Goal: Task Accomplishment & Management: Use online tool/utility

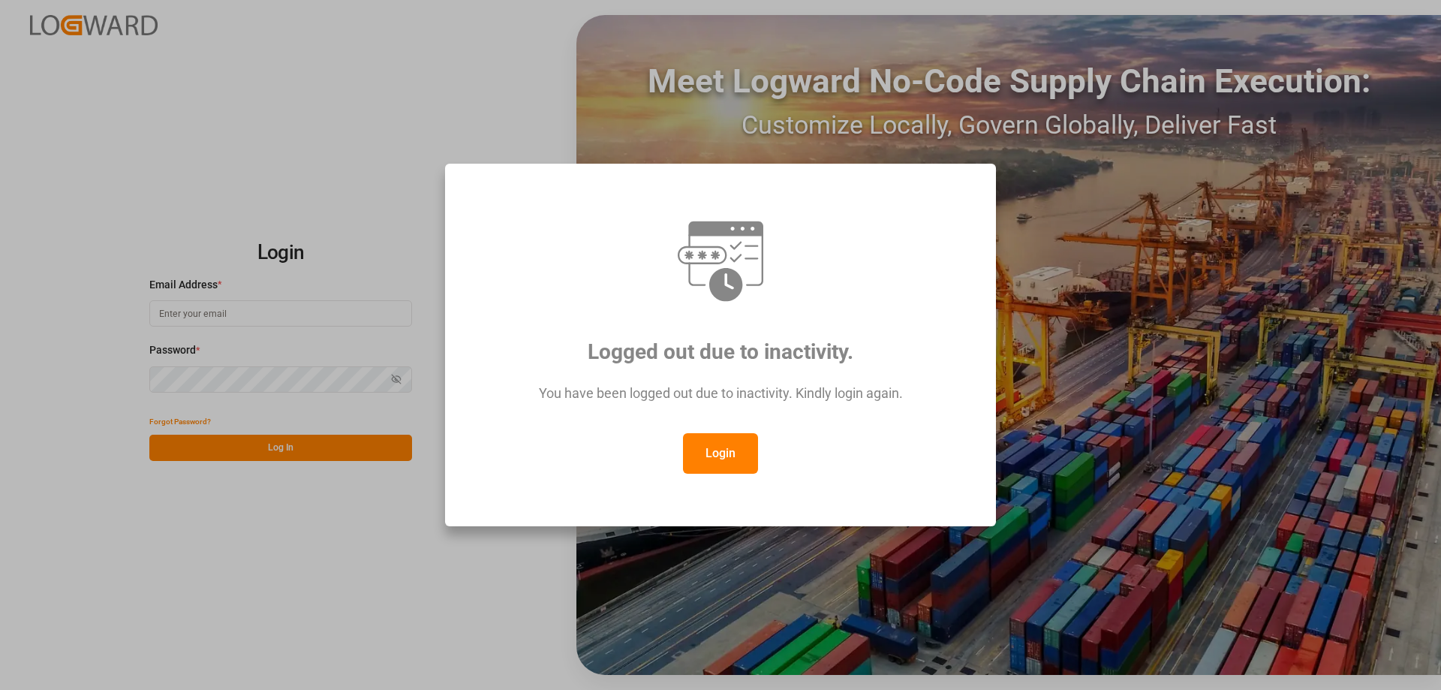
click at [739, 446] on button "Login" at bounding box center [720, 453] width 75 height 41
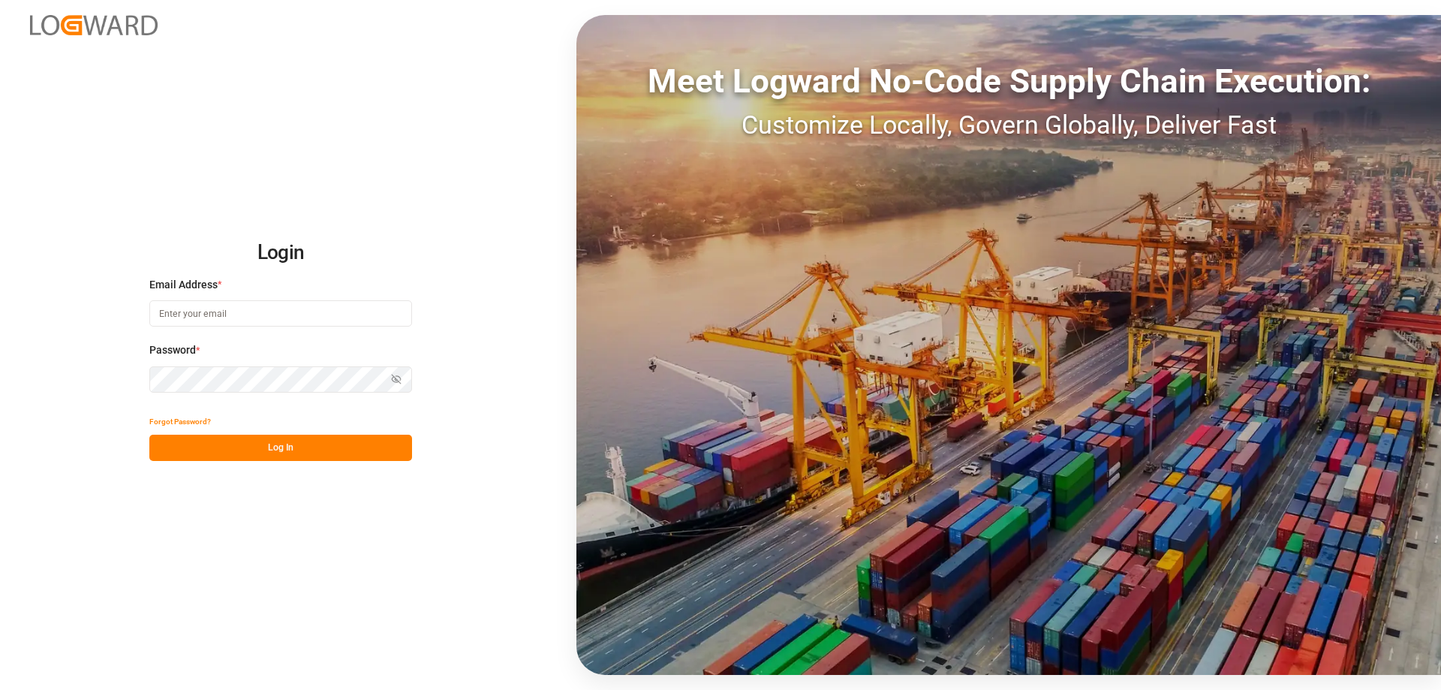
click at [272, 311] on input at bounding box center [280, 313] width 263 height 26
type input "A"
type input "[DOMAIN_NAME][EMAIL_ADDRESS][DOMAIN_NAME]"
click at [239, 452] on button "Log In" at bounding box center [280, 448] width 263 height 26
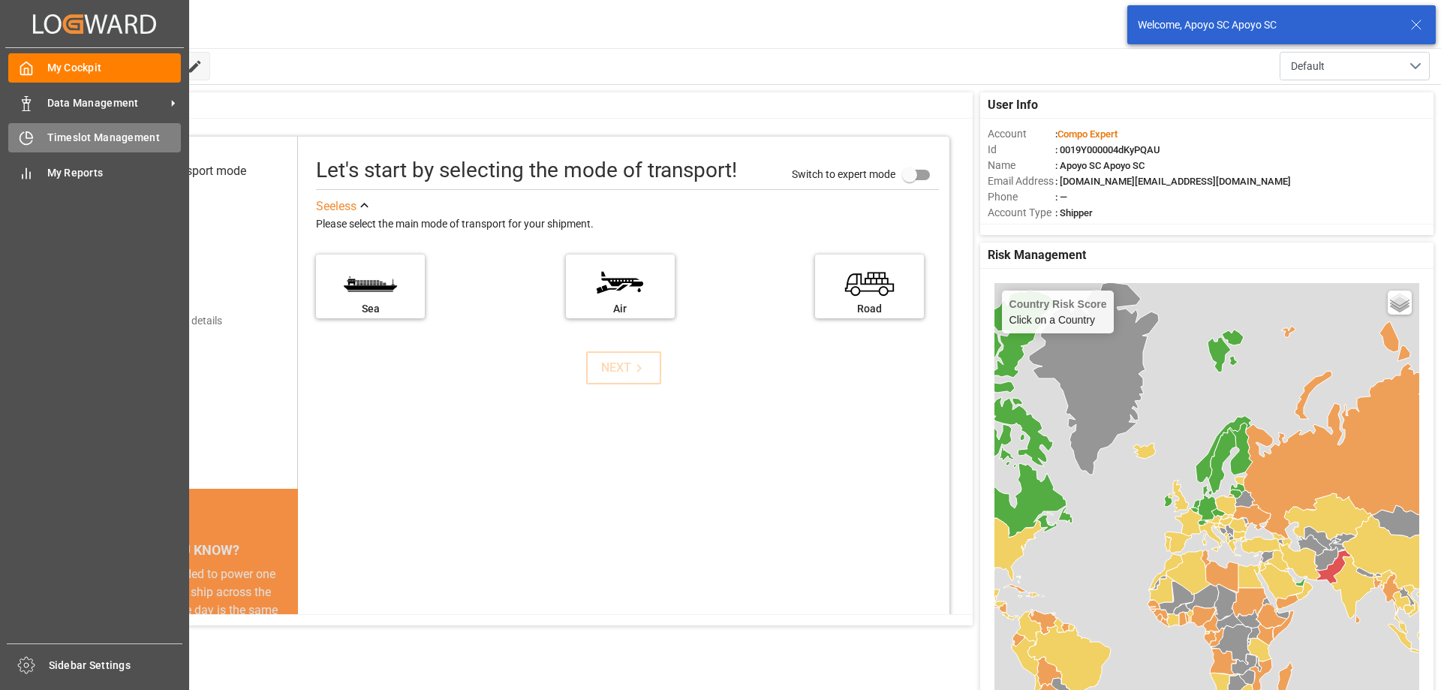
click at [16, 131] on div at bounding box center [21, 138] width 26 height 16
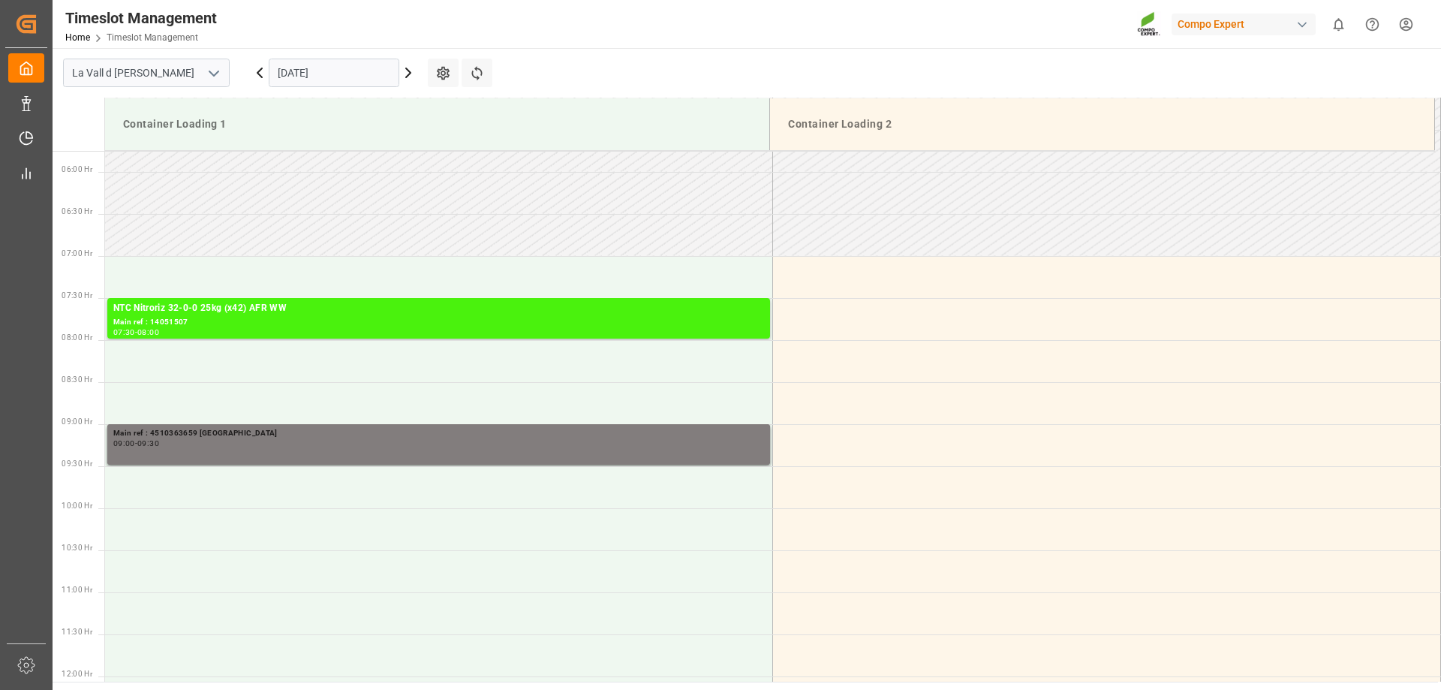
scroll to position [579, 0]
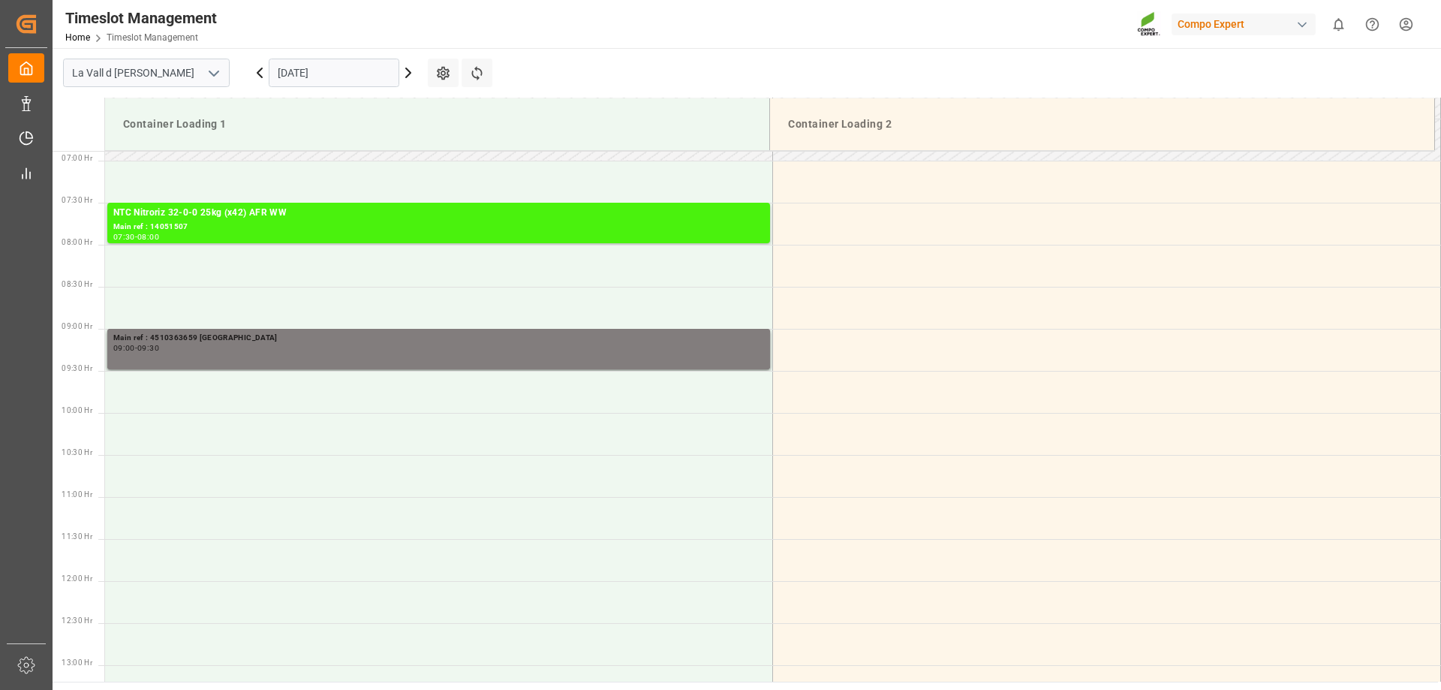
click at [291, 71] on input "[DATE]" at bounding box center [334, 73] width 131 height 29
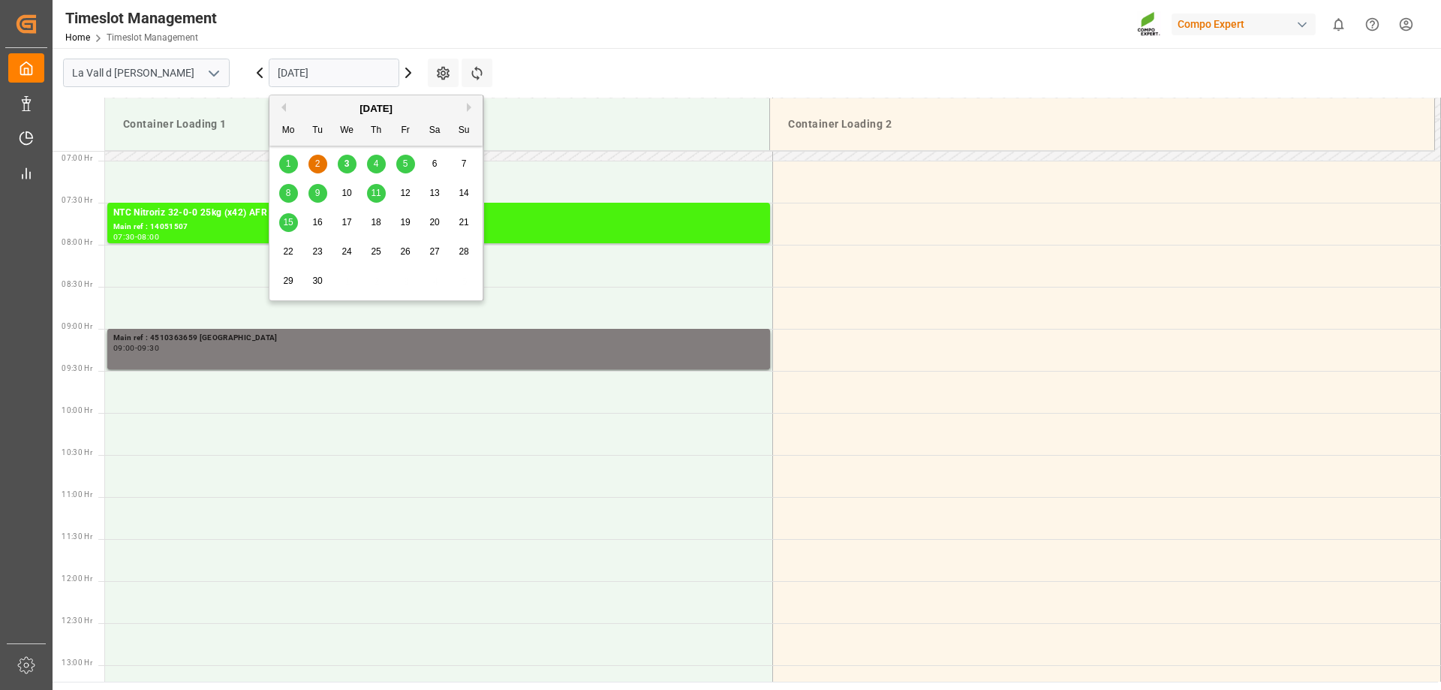
click at [356, 161] on div "3" at bounding box center [347, 164] width 19 height 18
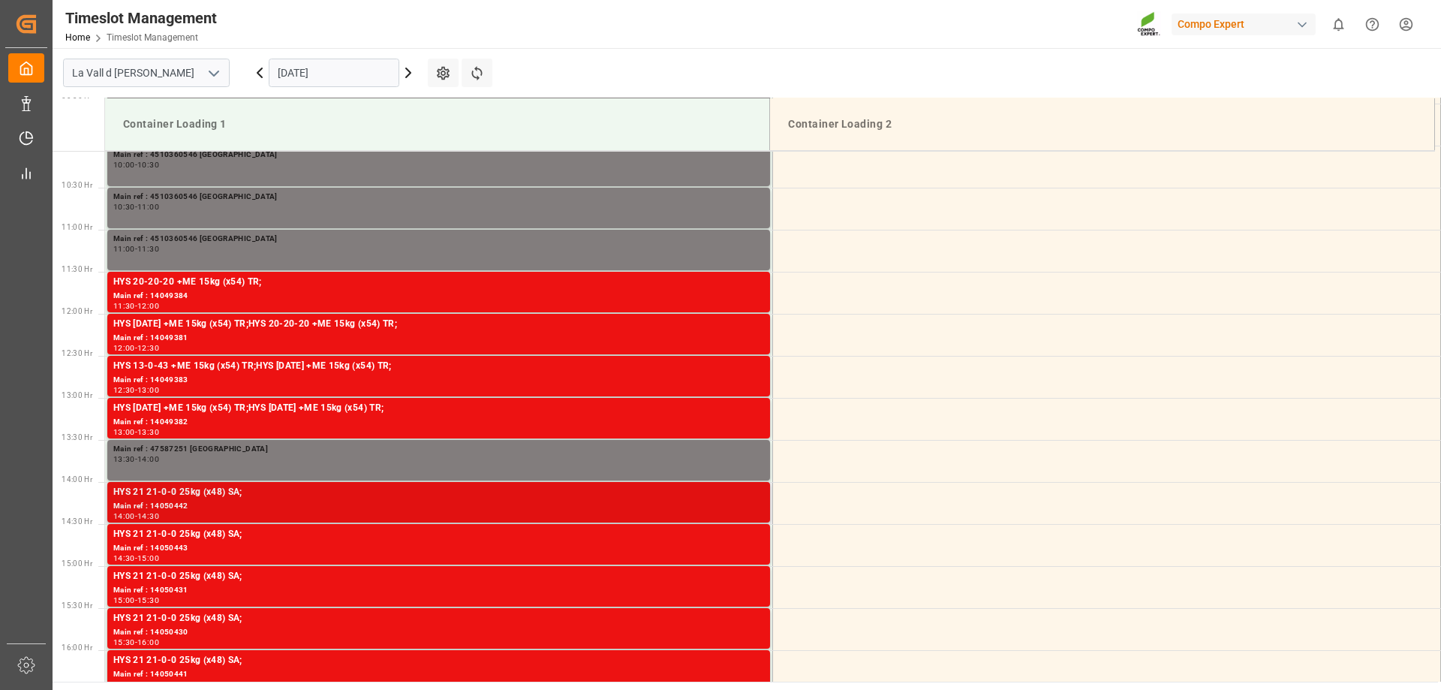
scroll to position [879, 0]
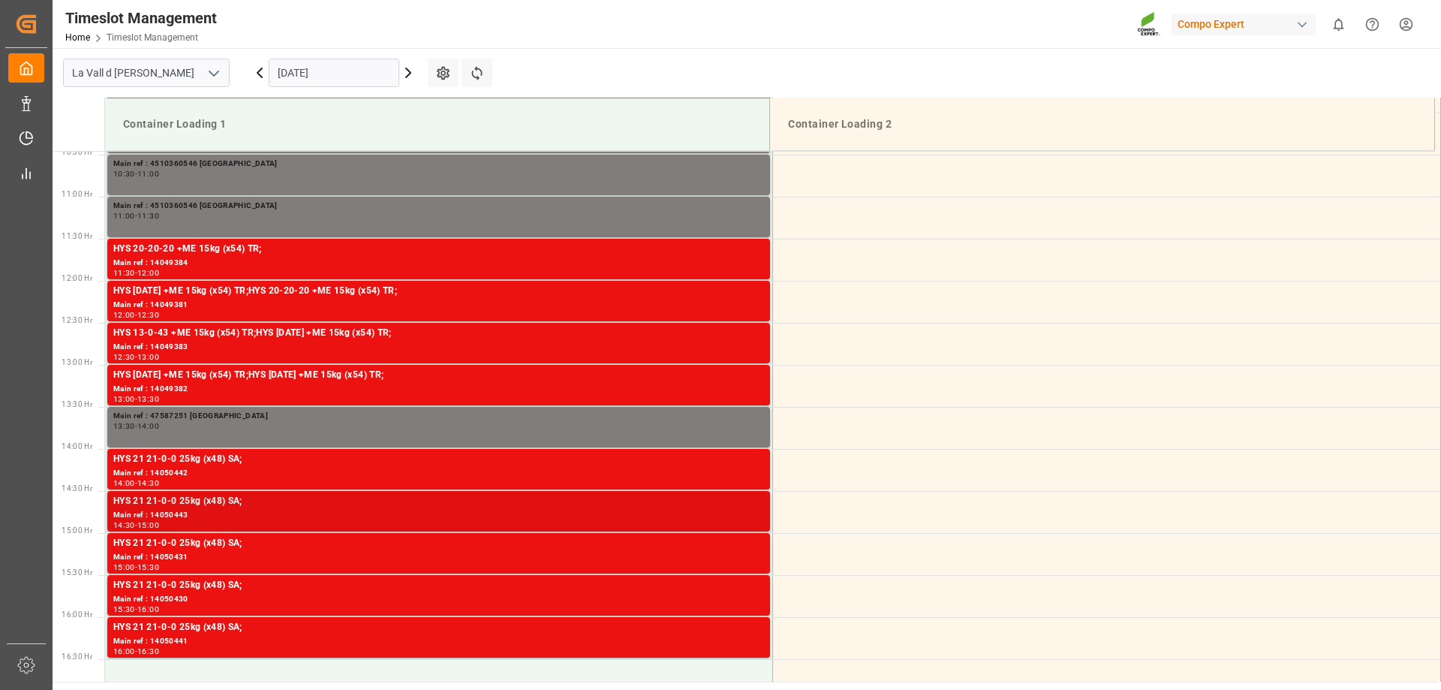
click at [254, 510] on div "Main ref : 14050443" at bounding box center [438, 515] width 651 height 13
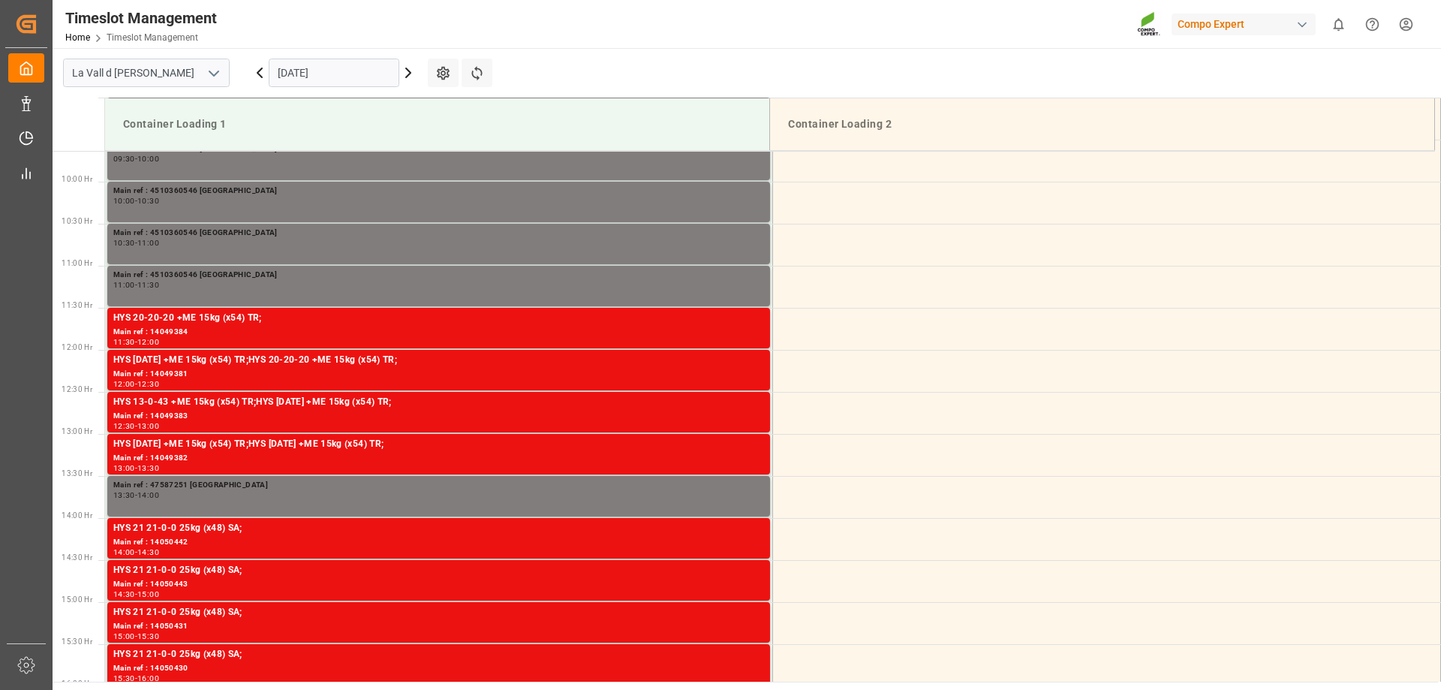
scroll to position [804, 0]
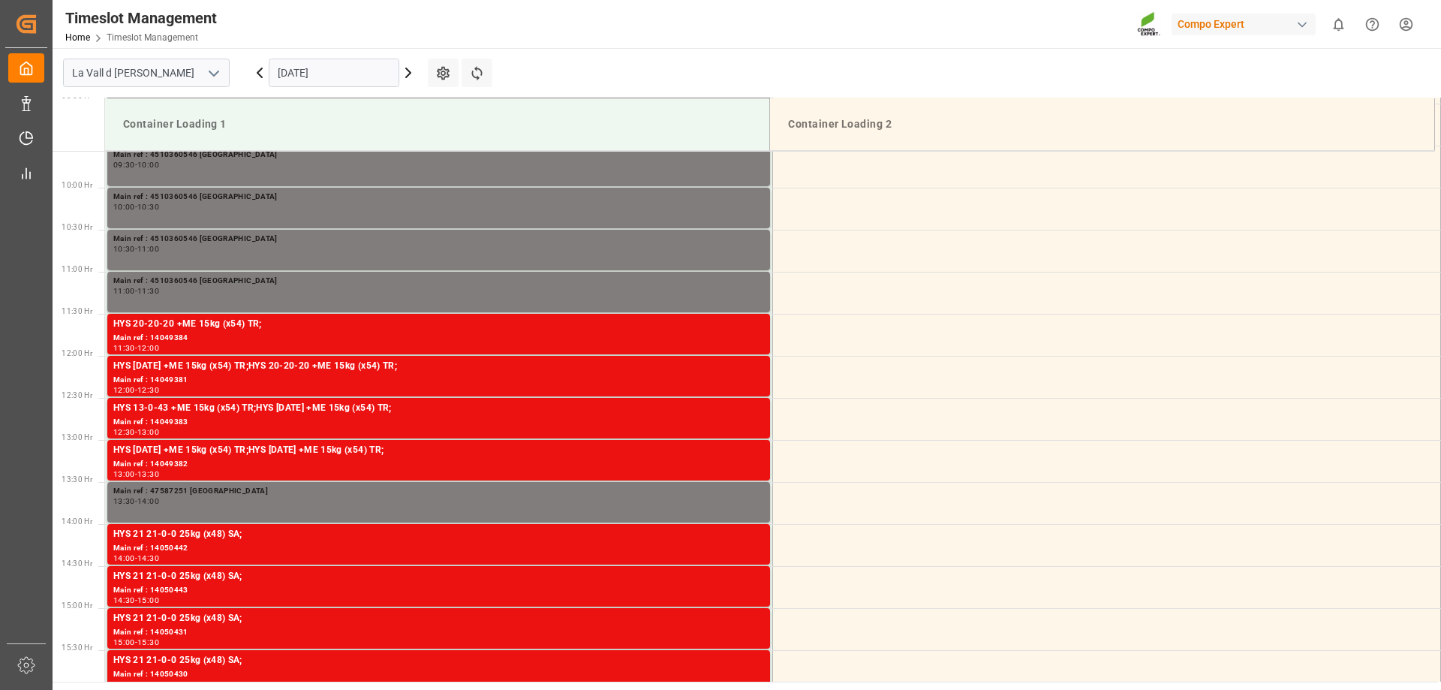
click at [310, 77] on input "[DATE]" at bounding box center [334, 73] width 131 height 29
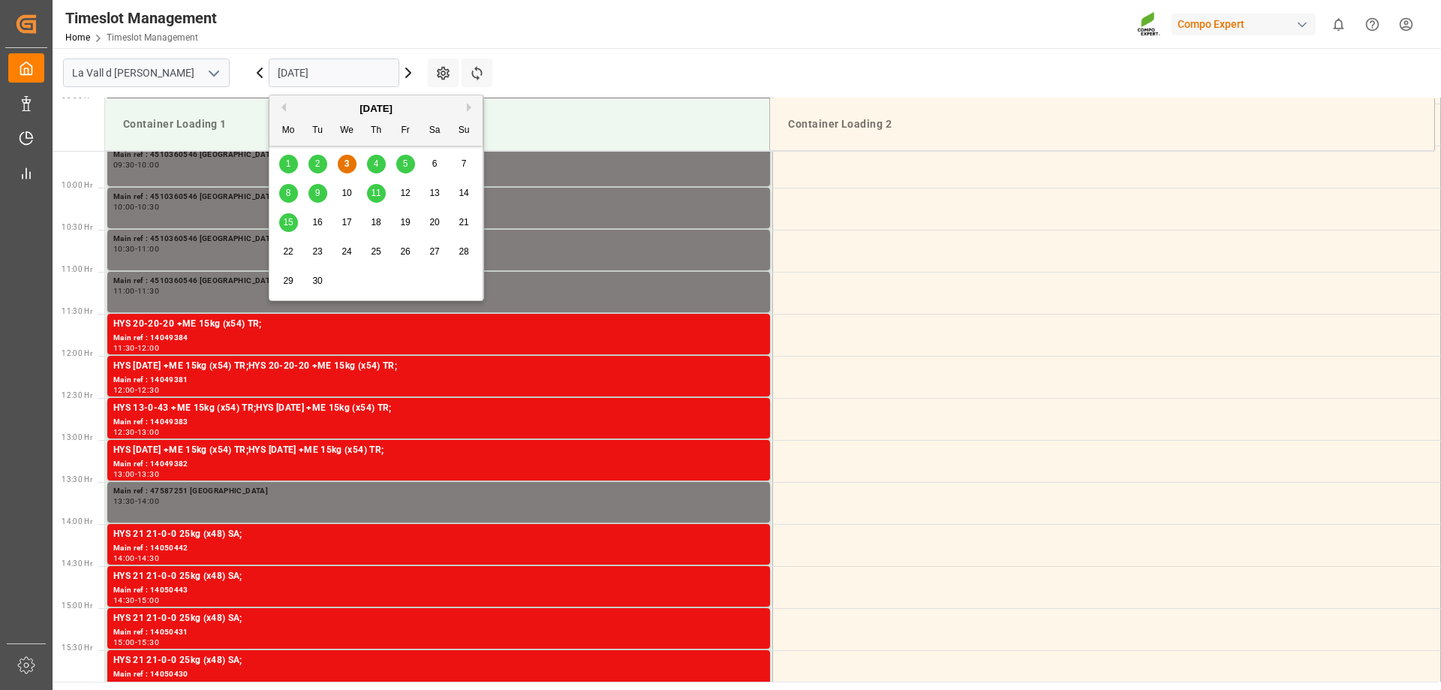
click at [374, 168] on span "4" at bounding box center [376, 163] width 5 height 11
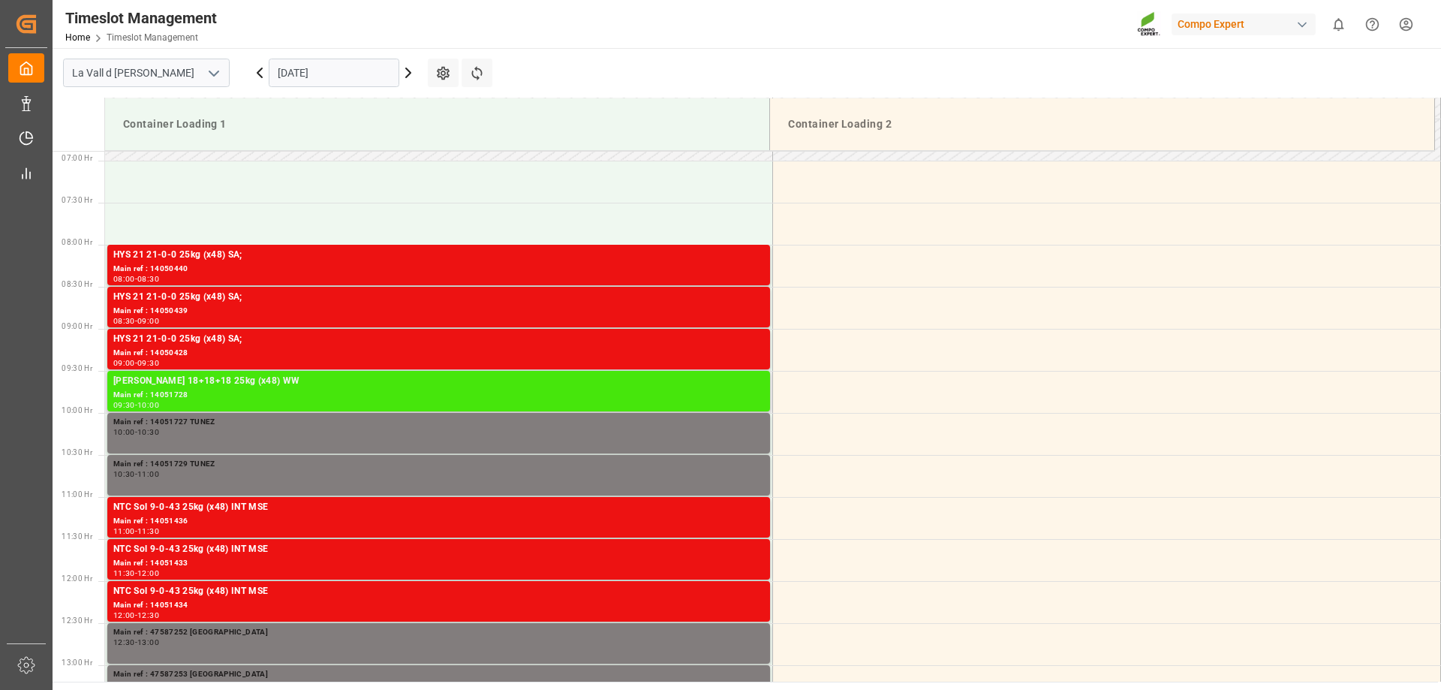
scroll to position [654, 0]
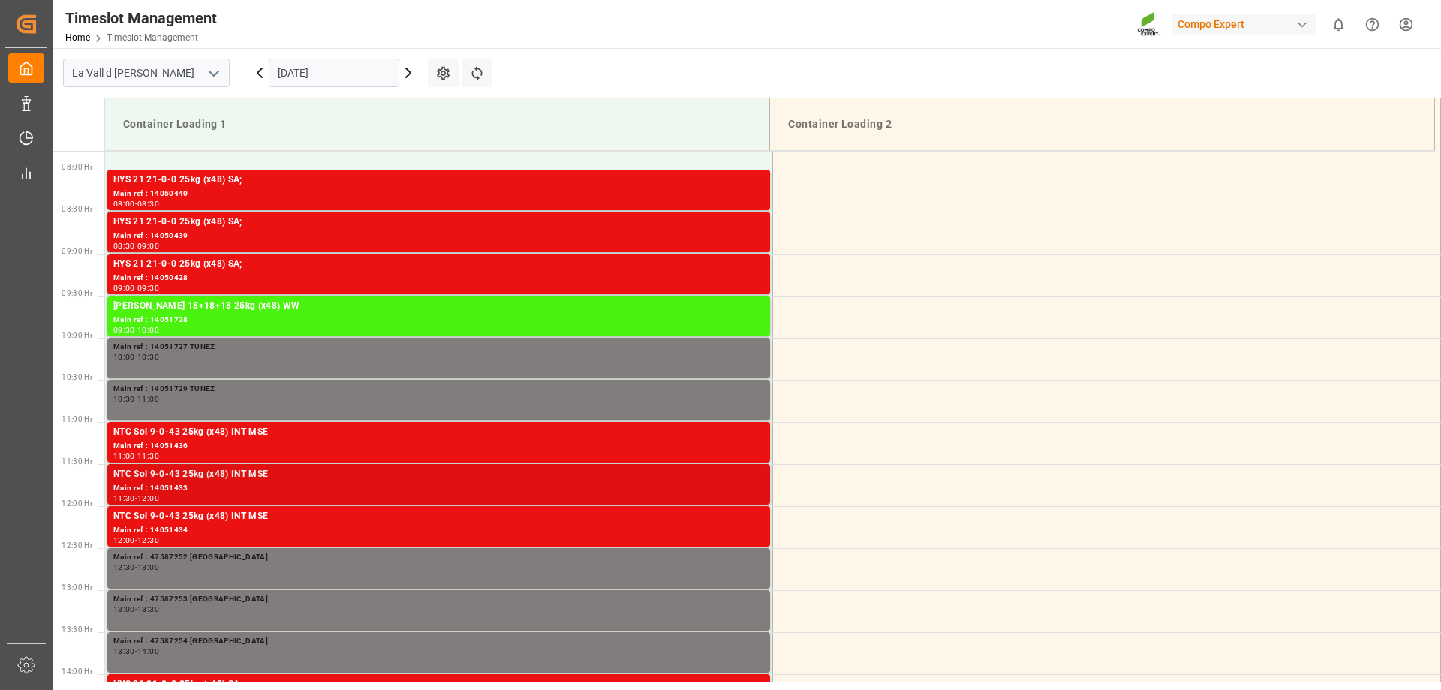
click at [213, 501] on div "11:30 - 12:00" at bounding box center [438, 499] width 651 height 8
